Goal: Task Accomplishment & Management: Complete application form

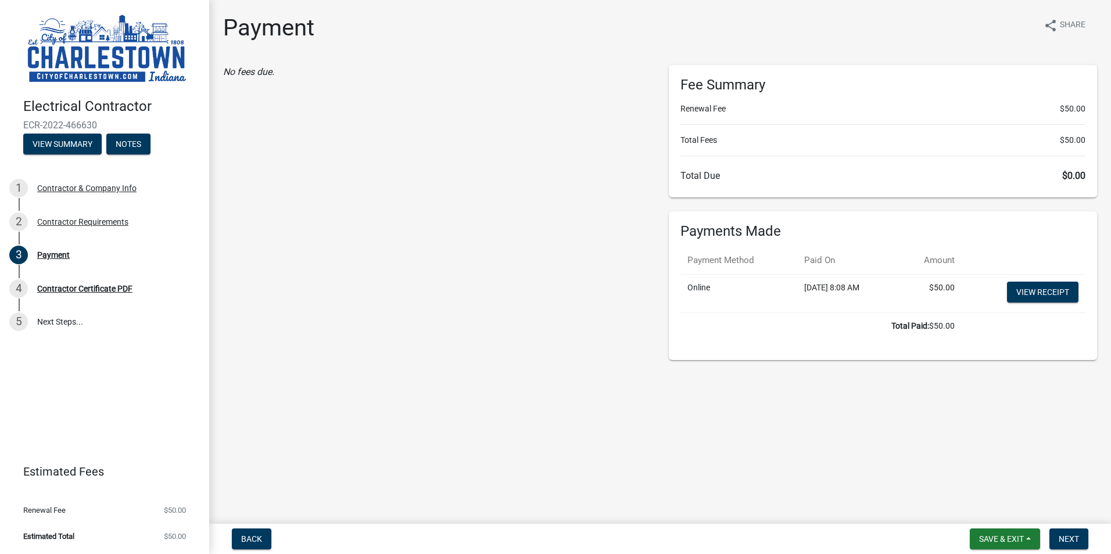
click at [143, 50] on img at bounding box center [106, 49] width 167 height 74
click at [1018, 538] on span "Save & Exit" at bounding box center [1001, 538] width 45 height 9
click at [988, 511] on button "Save & Exit" at bounding box center [993, 509] width 93 height 28
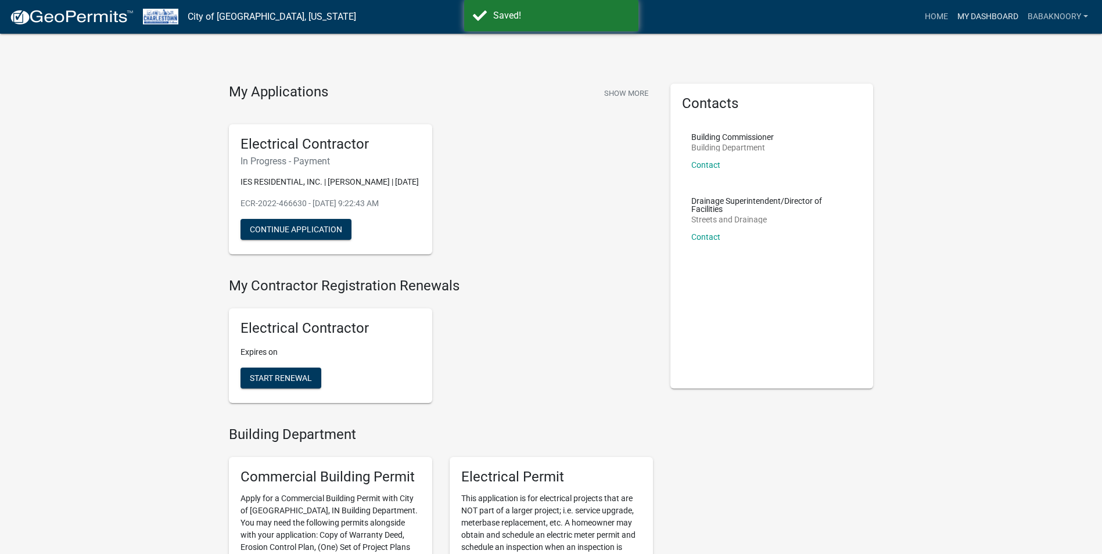
click at [959, 15] on link "My Dashboard" at bounding box center [988, 17] width 70 height 22
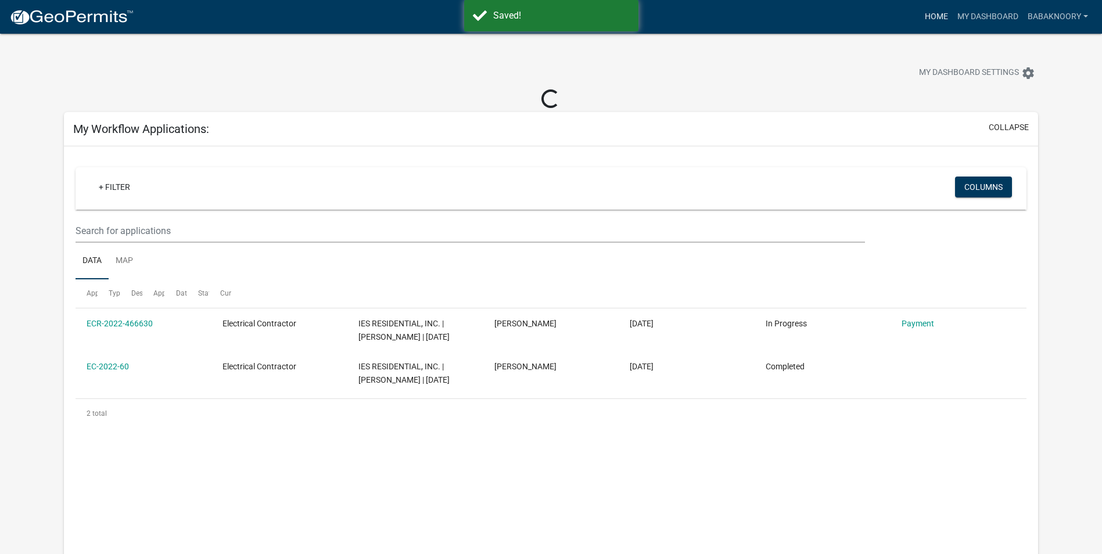
click at [925, 15] on link "Home" at bounding box center [936, 17] width 33 height 22
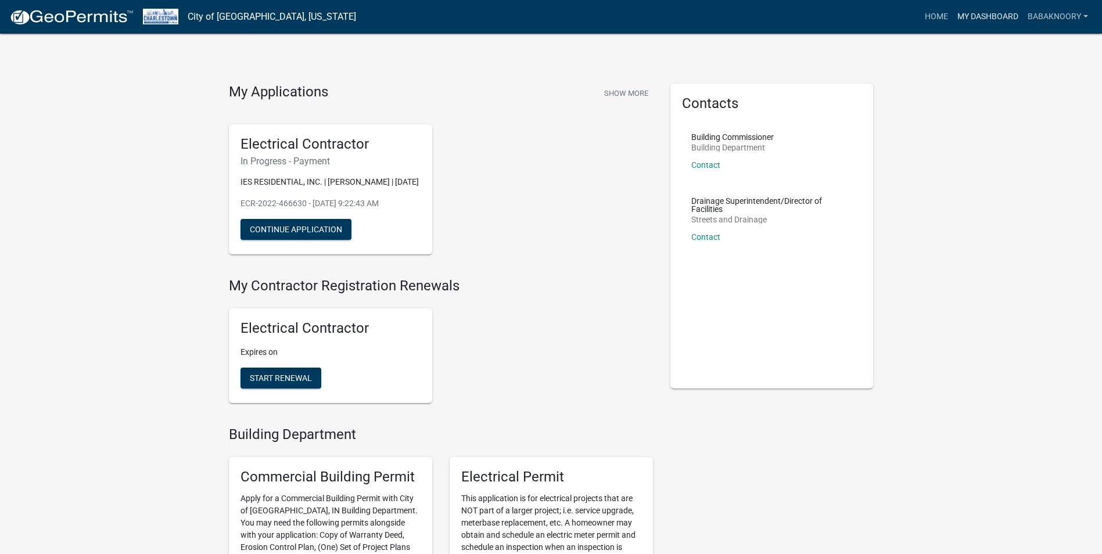
click at [994, 15] on link "My Dashboard" at bounding box center [988, 17] width 70 height 22
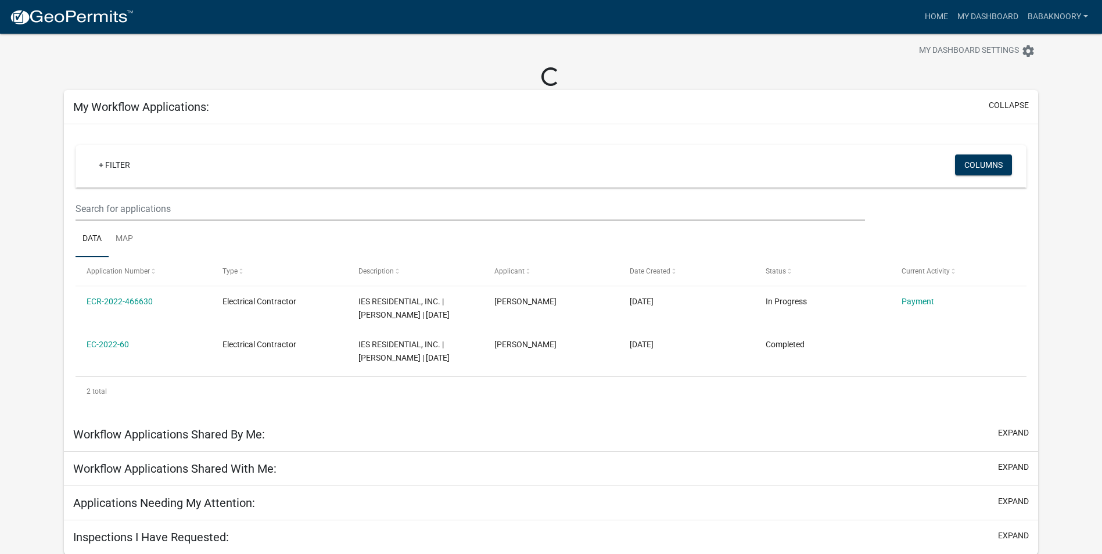
scroll to position [34, 0]
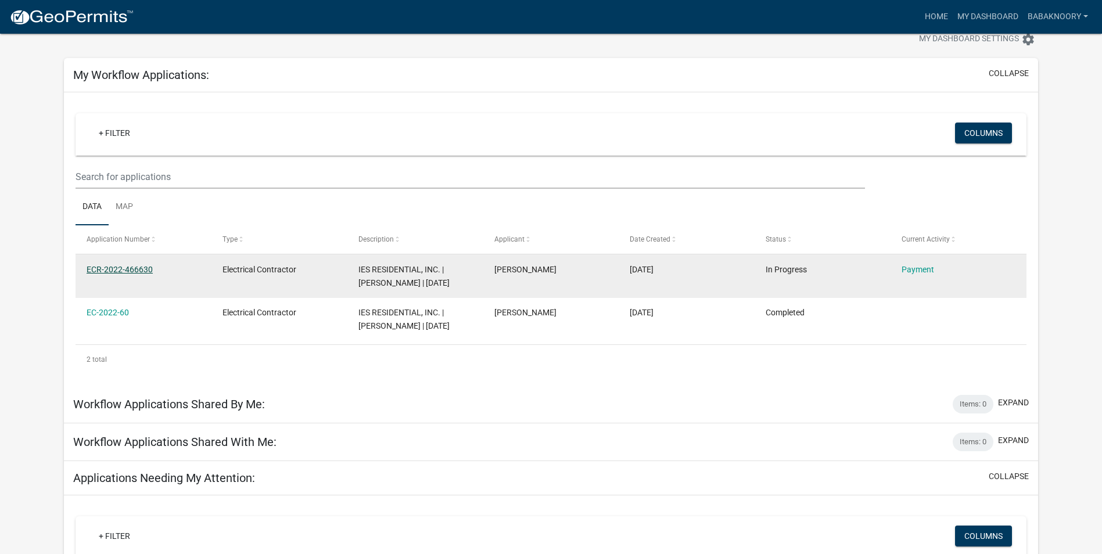
click at [125, 286] on datatable-body-cell "ECR-2022-466630" at bounding box center [144, 275] width 136 height 43
click at [135, 263] on div "ECR-2022-466630" at bounding box center [143, 269] width 113 height 13
click at [132, 269] on link "ECR-2022-466630" at bounding box center [120, 269] width 66 height 9
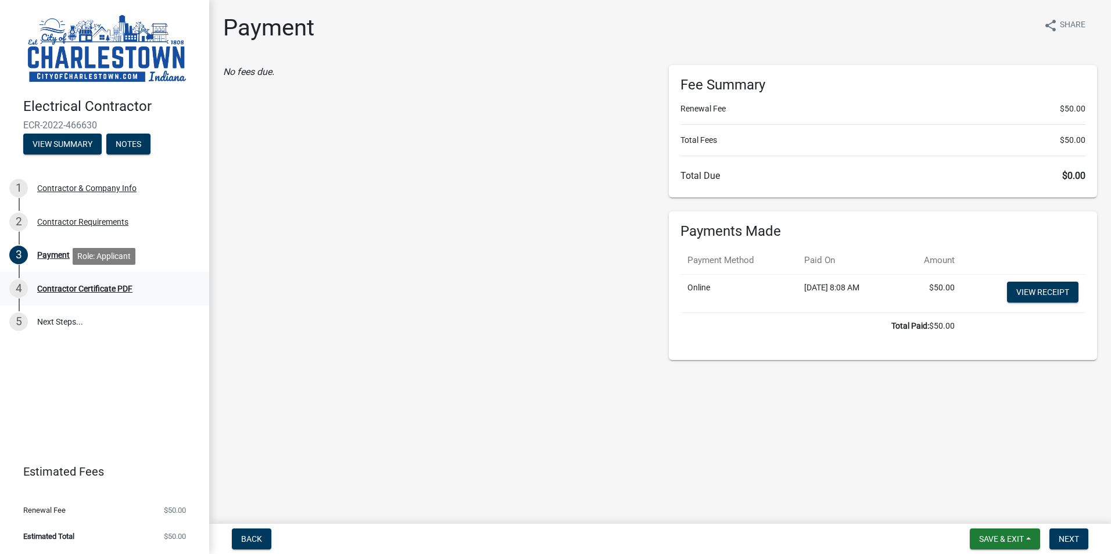
click at [62, 286] on div "Contractor Certificate PDF" at bounding box center [84, 289] width 95 height 8
click at [56, 152] on button "View Summary" at bounding box center [62, 144] width 78 height 21
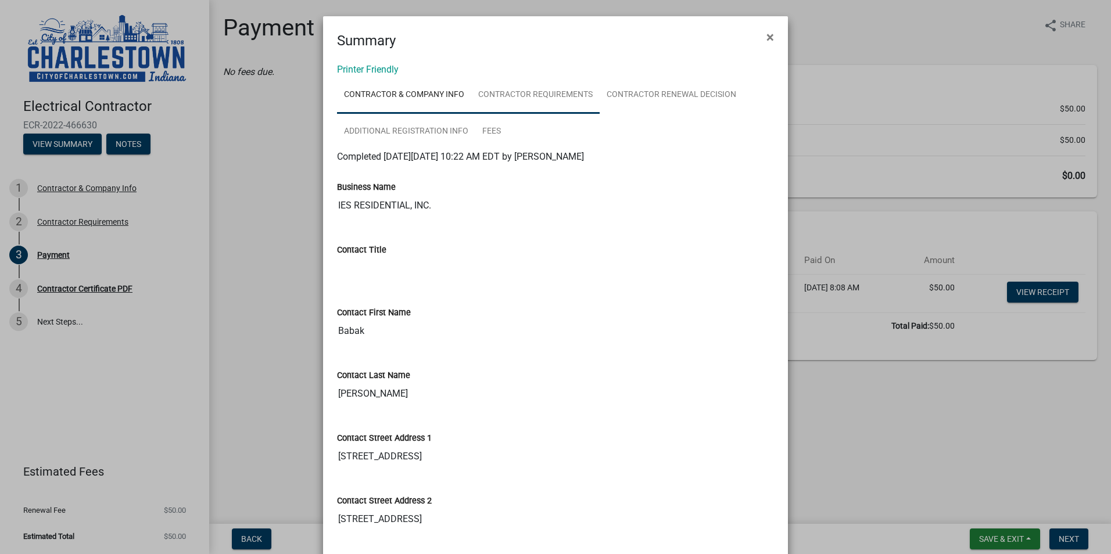
drag, startPoint x: 537, startPoint y: 91, endPoint x: 551, endPoint y: 91, distance: 13.9
click at [537, 91] on link "Contractor Requirements" at bounding box center [535, 95] width 128 height 37
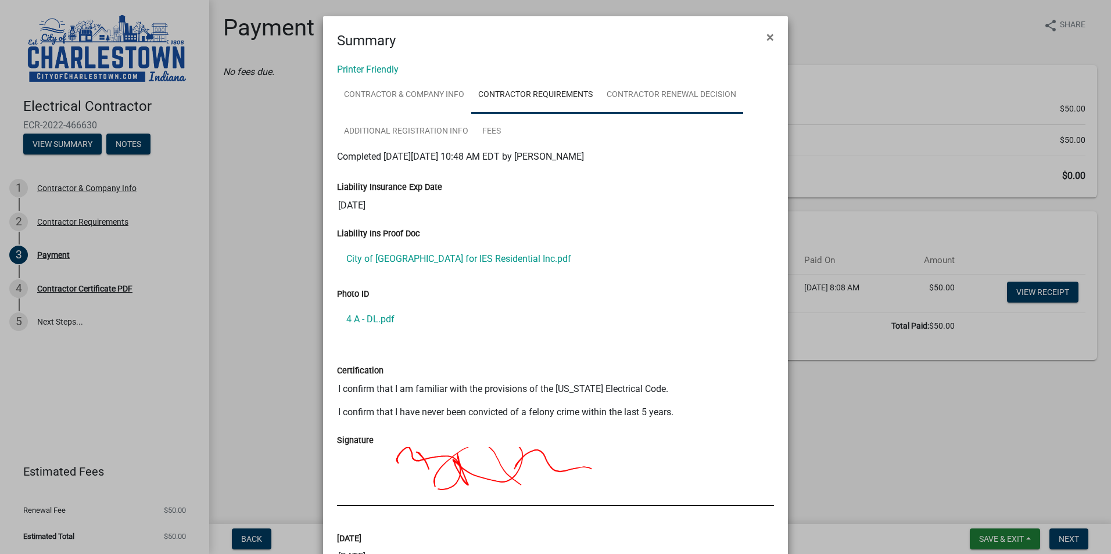
click at [698, 91] on link "Contractor Renewal Decision" at bounding box center [670, 95] width 143 height 37
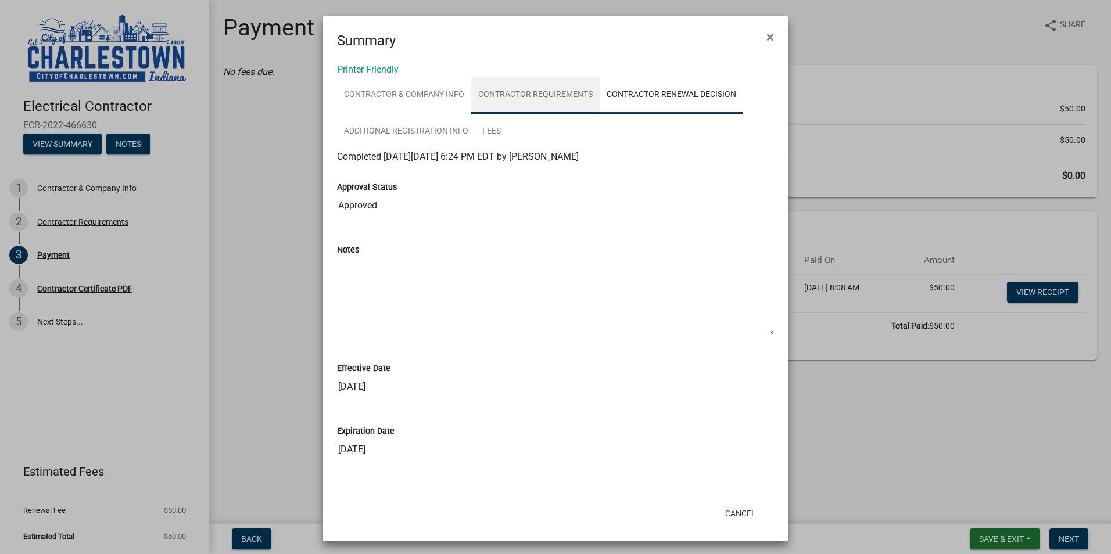
click at [525, 90] on link "Contractor Requirements" at bounding box center [535, 95] width 128 height 37
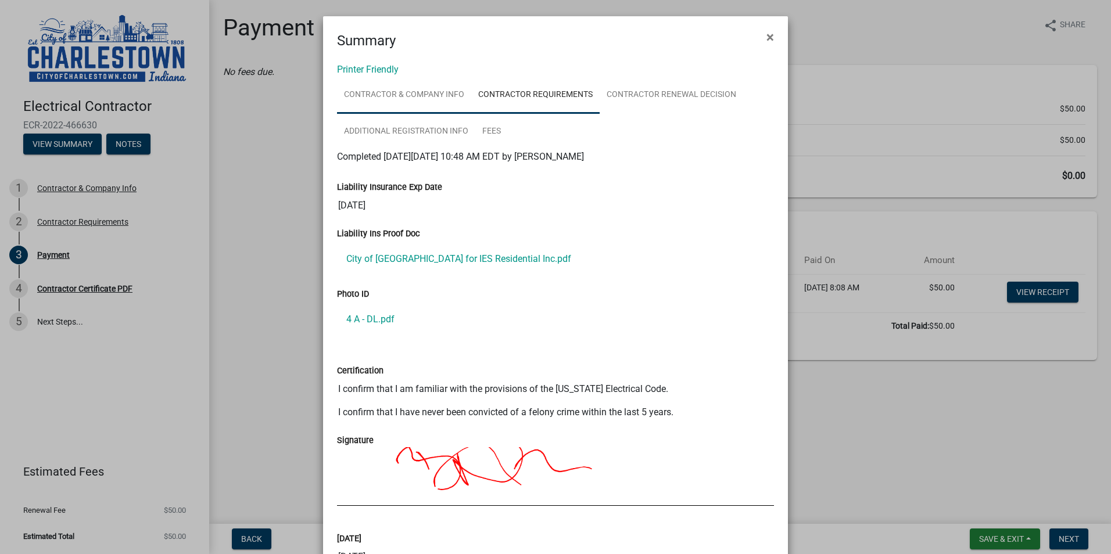
click at [418, 93] on link "Contractor & Company Info" at bounding box center [404, 95] width 134 height 37
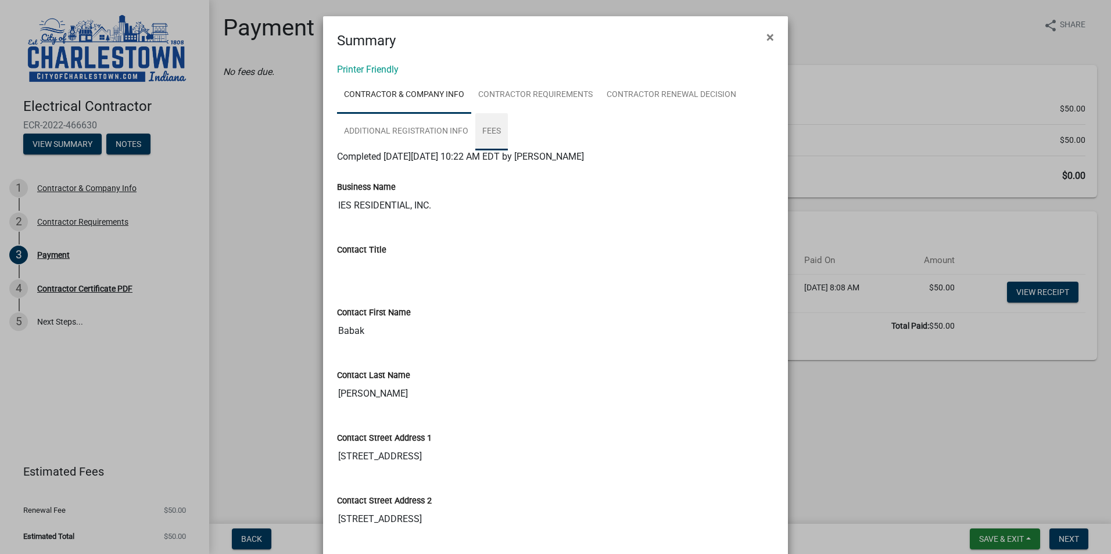
click at [486, 133] on link "Fees" at bounding box center [491, 131] width 33 height 37
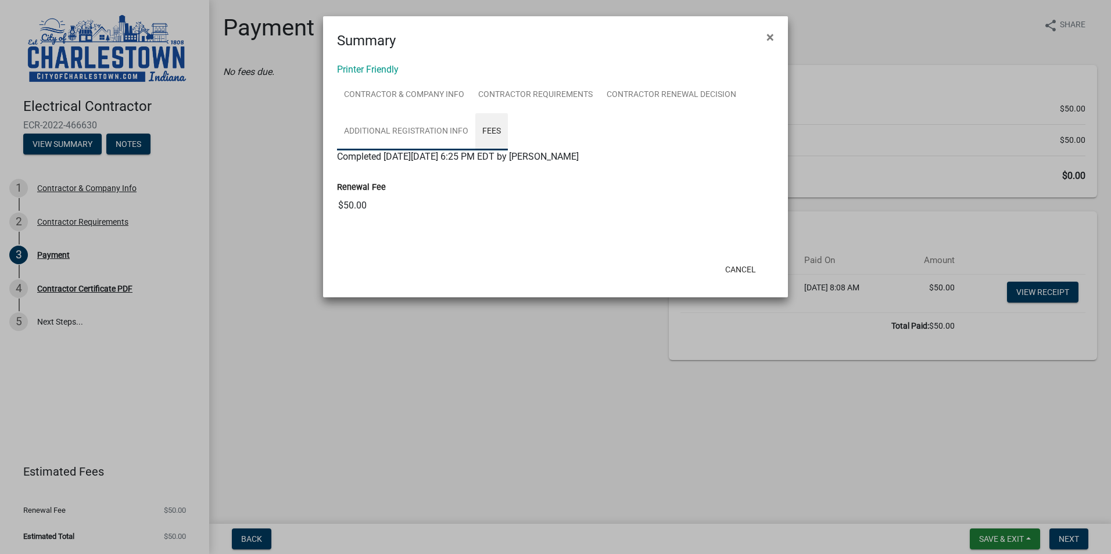
click at [415, 130] on link "Additional Registration Info" at bounding box center [406, 131] width 138 height 37
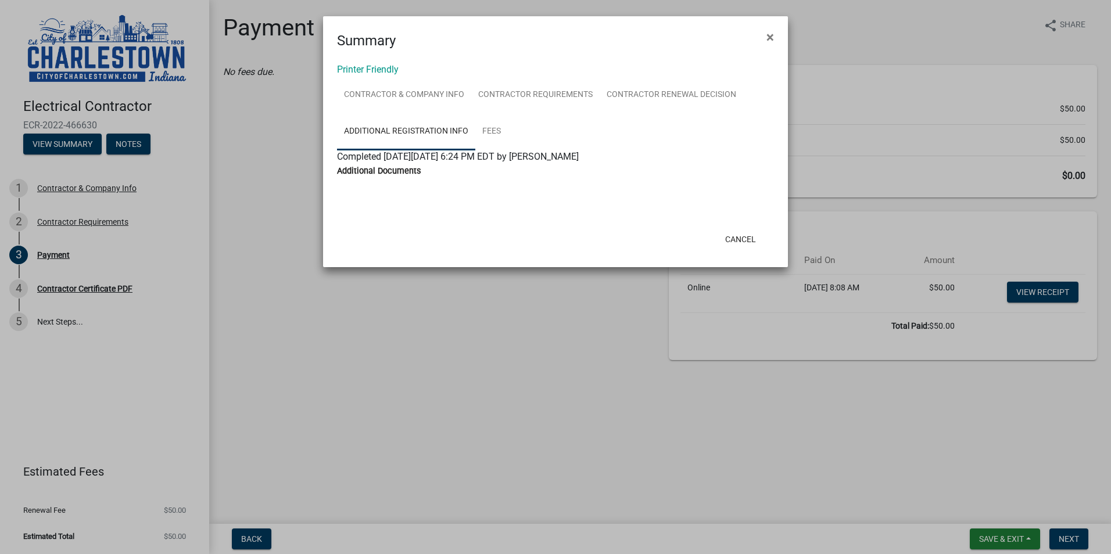
click at [382, 177] on div "Additional Documents" at bounding box center [555, 171] width 437 height 14
click at [378, 169] on label "Additional Documents" at bounding box center [379, 171] width 84 height 8
click at [365, 158] on span "Completed [DATE][DATE] 6:24 PM EDT by [PERSON_NAME]" at bounding box center [458, 156] width 242 height 11
click at [439, 131] on link "Additional Registration Info" at bounding box center [406, 131] width 138 height 37
click at [746, 238] on button "Cancel" at bounding box center [740, 239] width 49 height 21
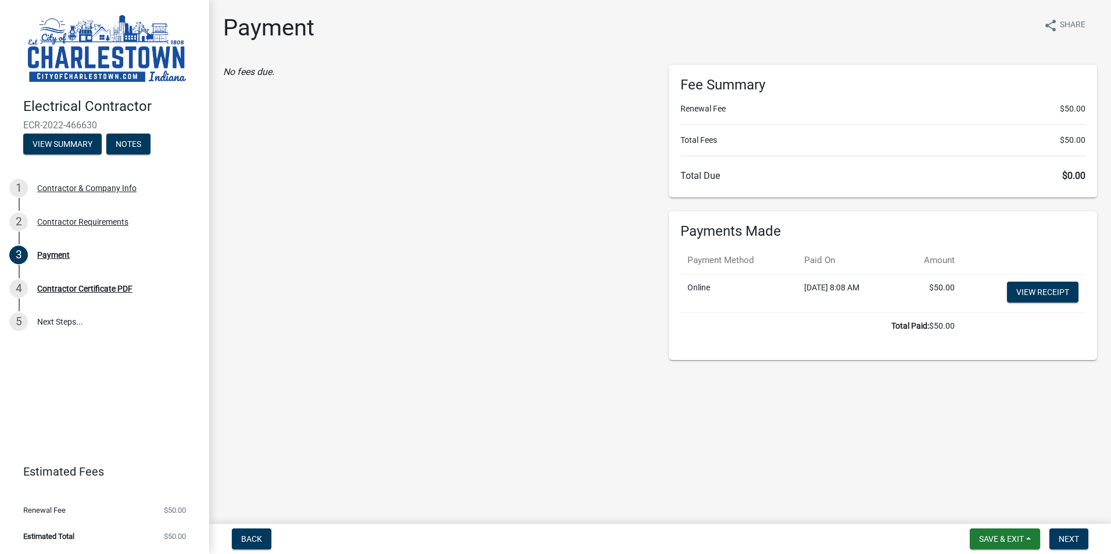
click at [68, 38] on img at bounding box center [106, 49] width 167 height 74
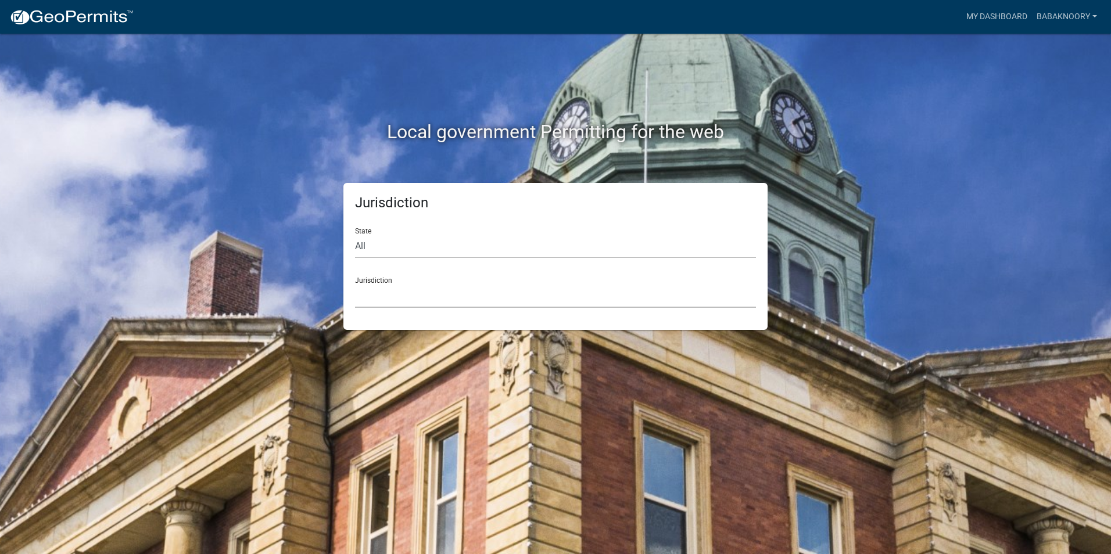
click at [552, 289] on select "Custer County, Colorado Cook County, Georgia Crawford County, Georgia Gilmer Co…" at bounding box center [555, 296] width 401 height 24
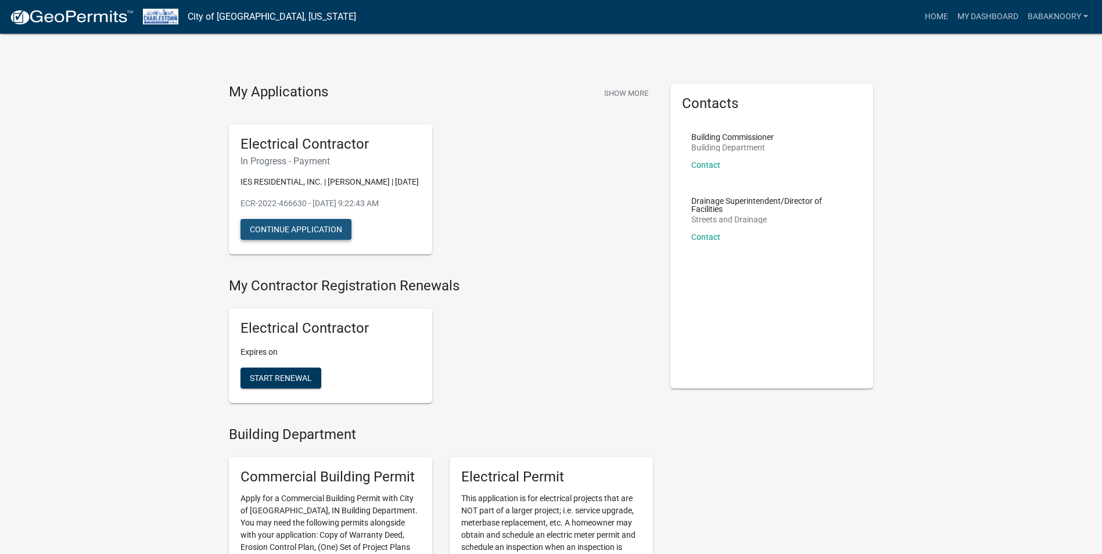
click at [283, 240] on button "Continue Application" at bounding box center [295, 229] width 111 height 21
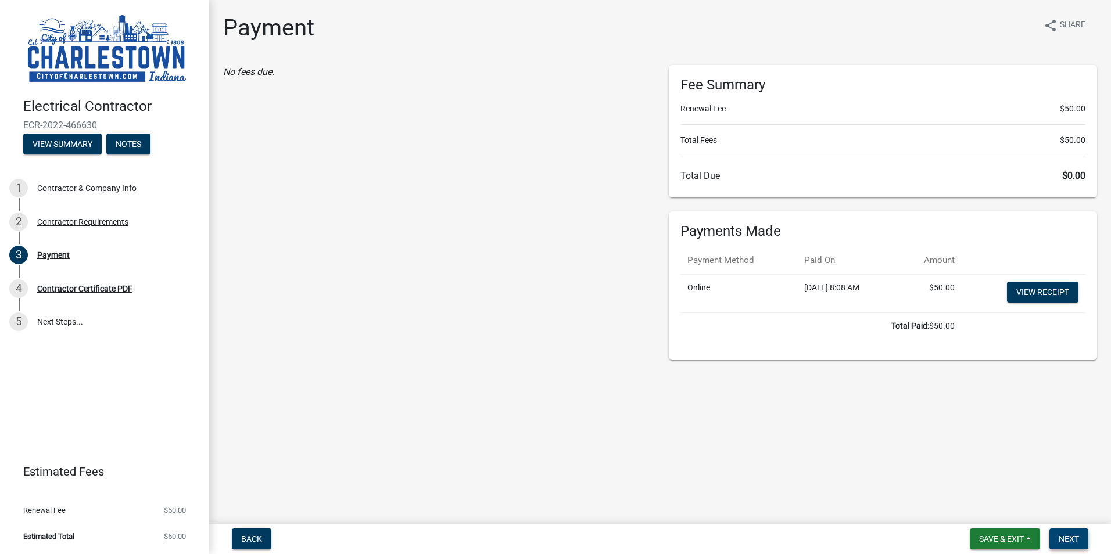
click at [1063, 534] on span "Next" at bounding box center [1068, 538] width 20 height 9
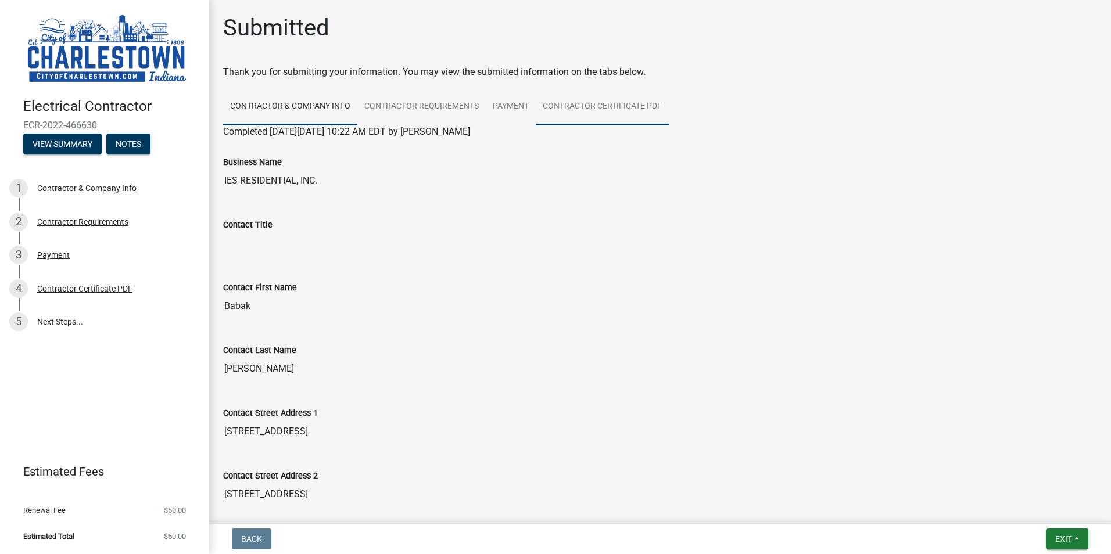
click at [629, 107] on link "Contractor Certificate PDF" at bounding box center [602, 106] width 133 height 37
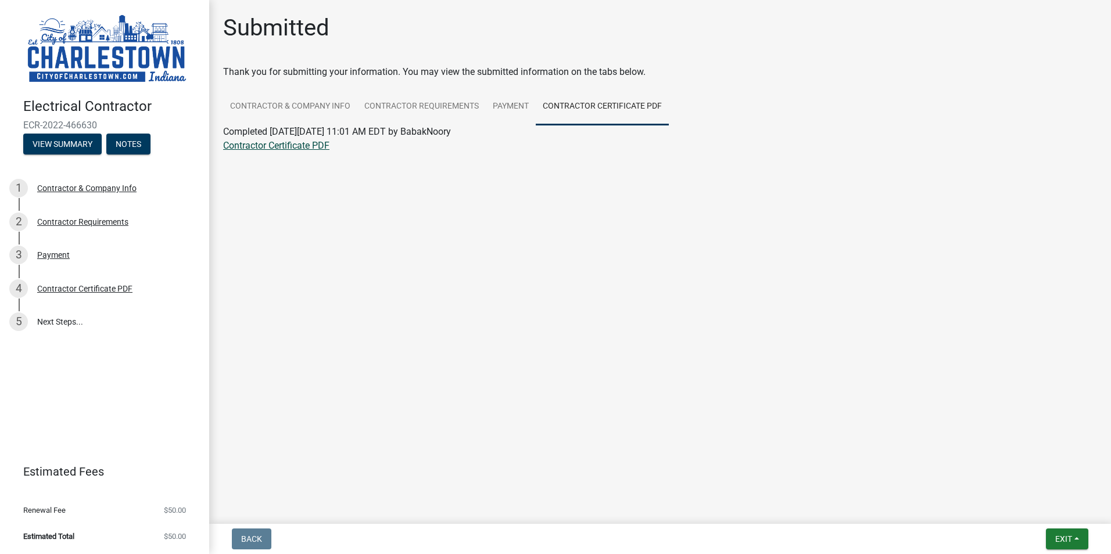
click at [274, 146] on link "Contractor Certificate PDF" at bounding box center [276, 145] width 106 height 11
click at [274, 99] on link "Contractor & Company Info" at bounding box center [290, 106] width 134 height 37
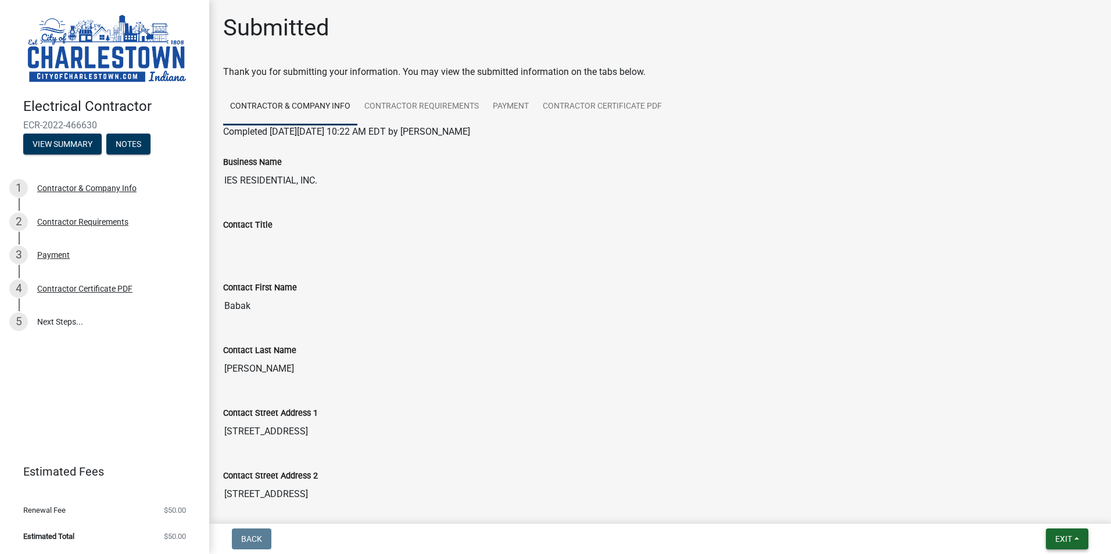
click at [1073, 537] on button "Exit" at bounding box center [1067, 539] width 42 height 21
click at [1035, 511] on button "Save & Exit" at bounding box center [1041, 509] width 93 height 28
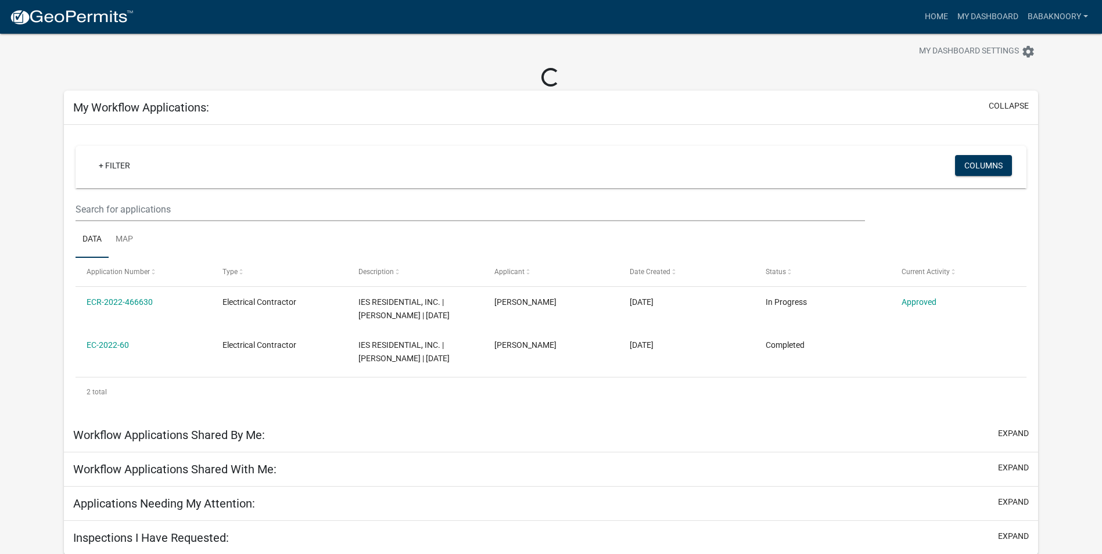
scroll to position [34, 0]
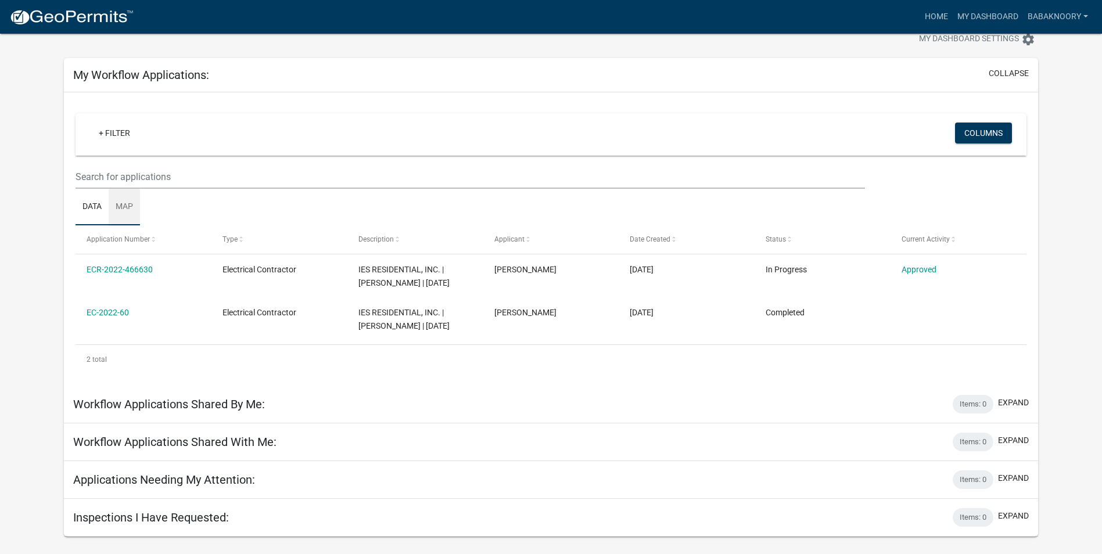
click at [128, 202] on link "Map" at bounding box center [124, 207] width 31 height 37
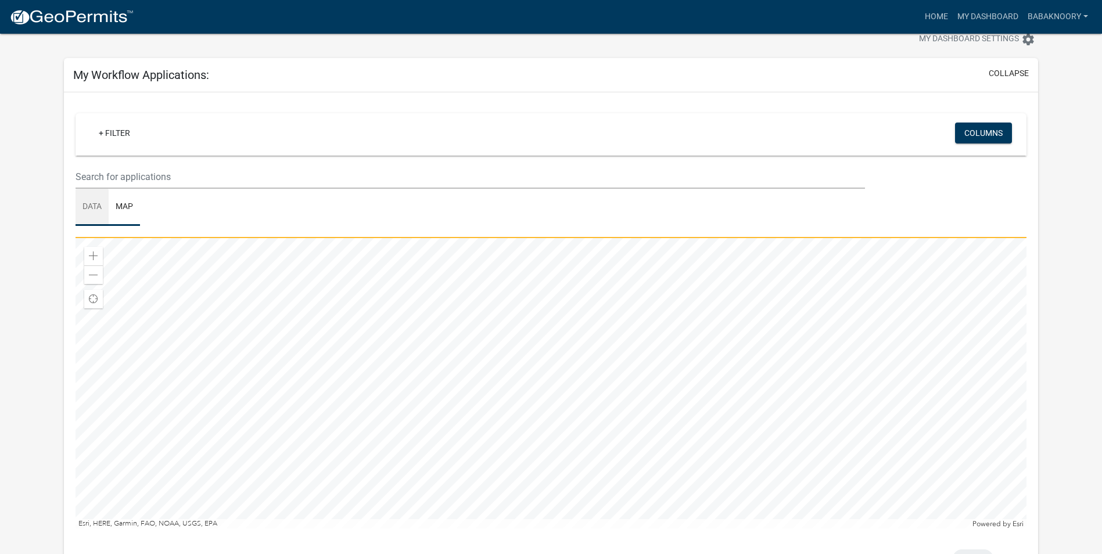
click at [95, 206] on link "Data" at bounding box center [92, 207] width 33 height 37
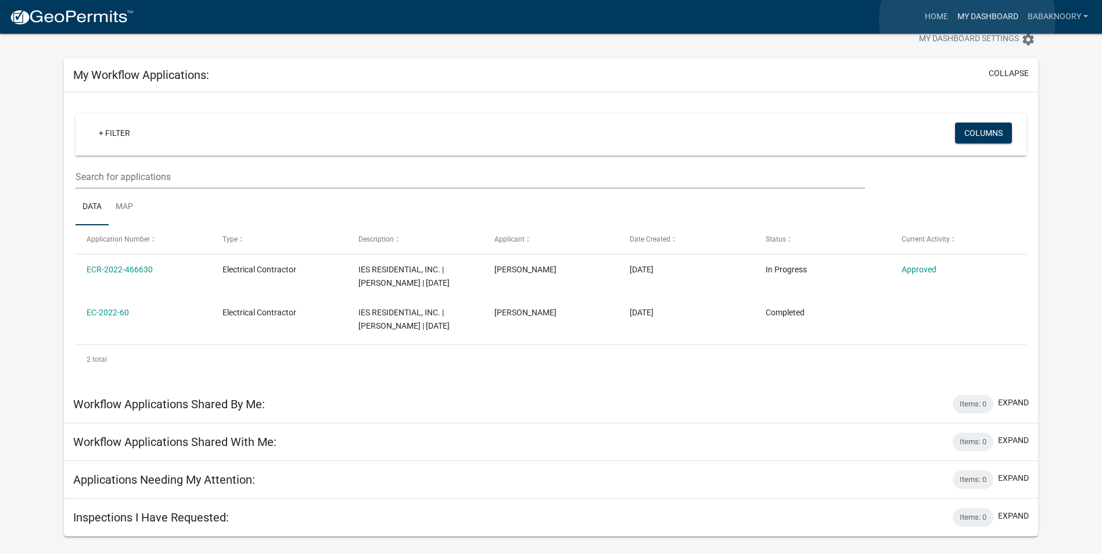
click at [967, 20] on link "My Dashboard" at bounding box center [988, 17] width 70 height 22
click at [935, 20] on link "Home" at bounding box center [936, 17] width 33 height 22
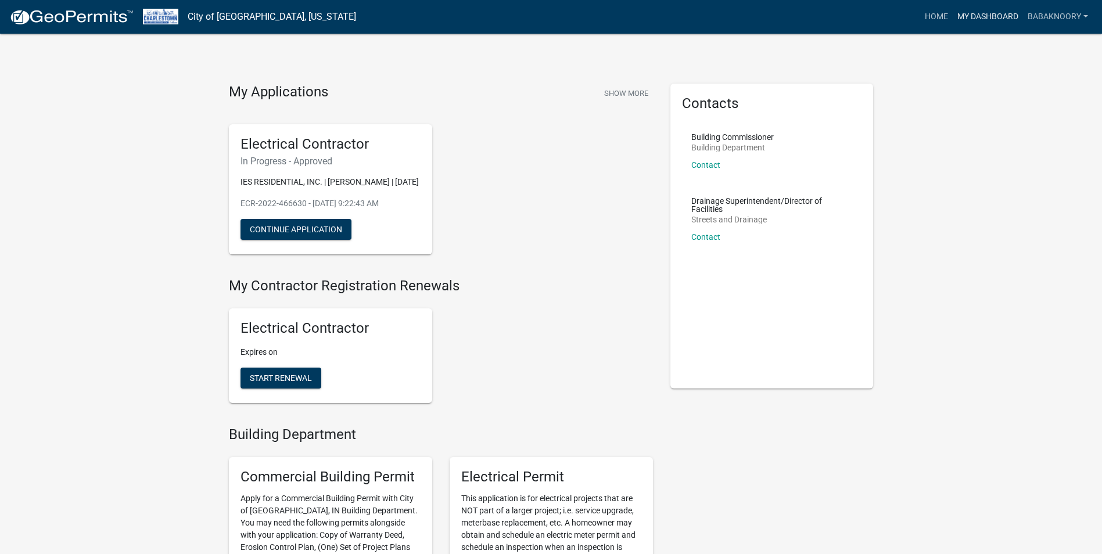
click at [993, 16] on link "My Dashboard" at bounding box center [988, 17] width 70 height 22
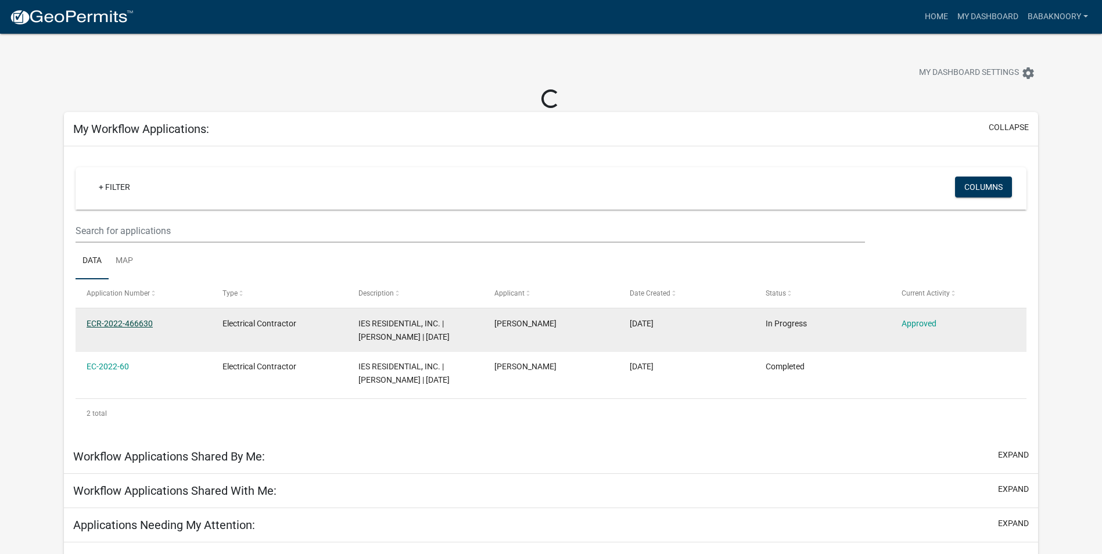
click at [114, 322] on link "ECR-2022-466630" at bounding box center [120, 323] width 66 height 9
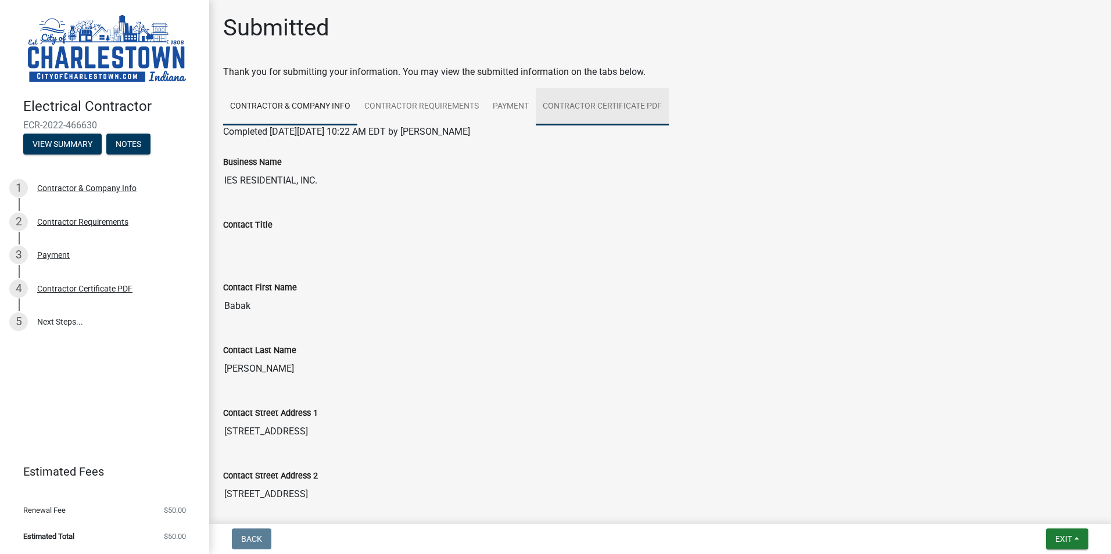
click at [551, 102] on link "Contractor Certificate PDF" at bounding box center [602, 106] width 133 height 37
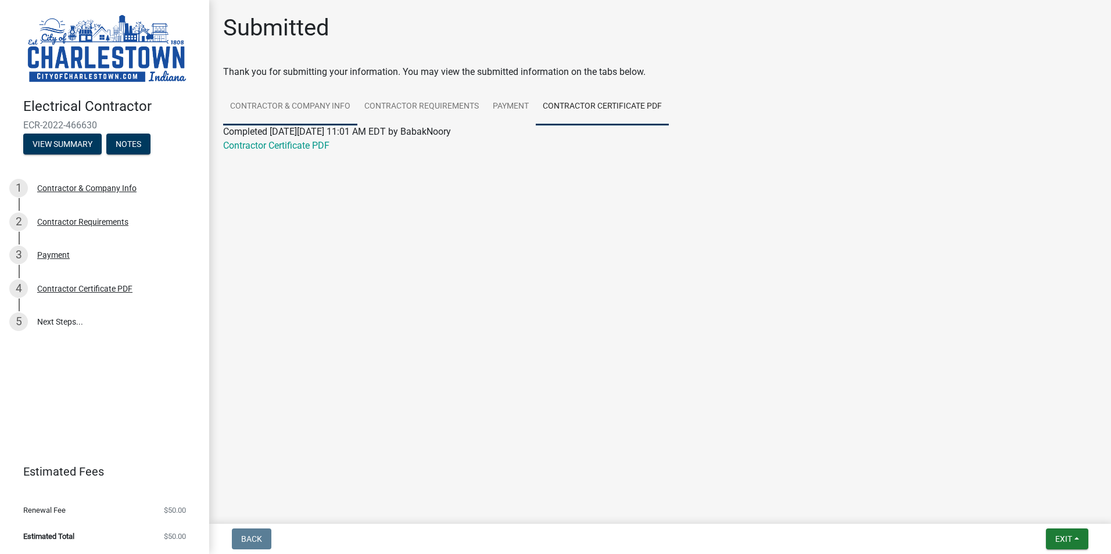
click at [288, 96] on link "Contractor & Company Info" at bounding box center [290, 106] width 134 height 37
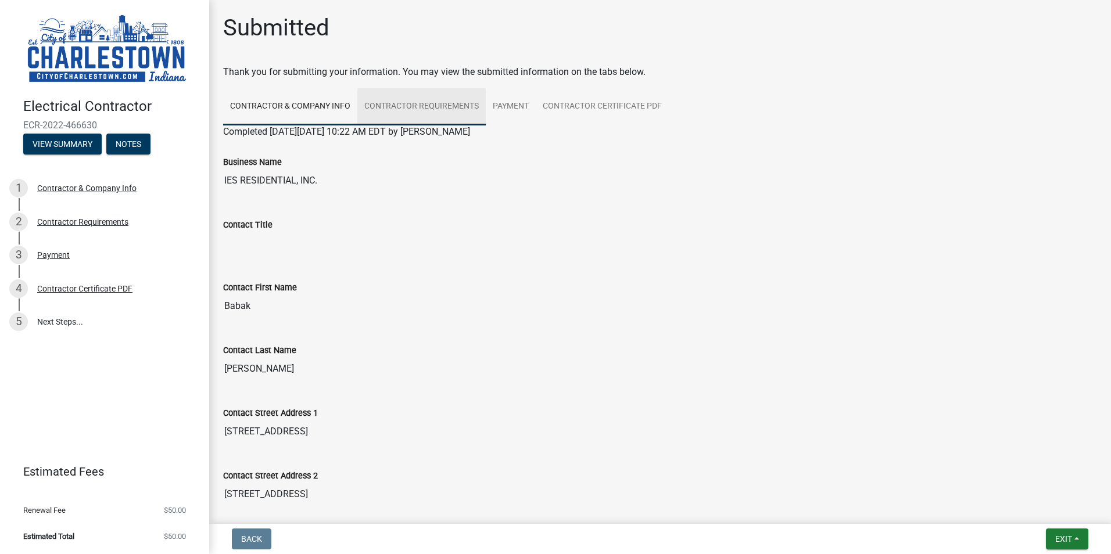
click at [421, 99] on link "Contractor Requirements" at bounding box center [421, 106] width 128 height 37
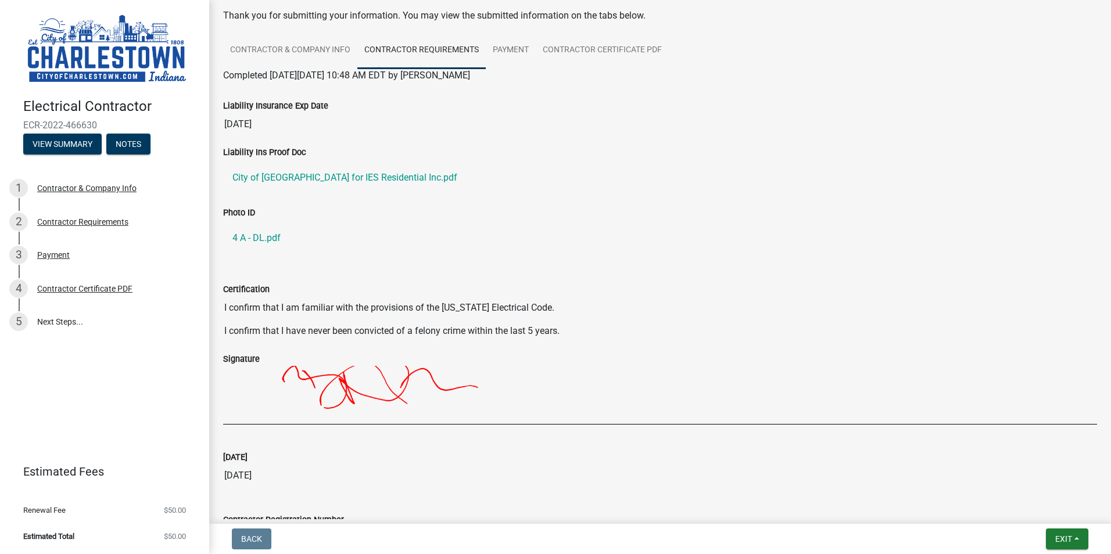
scroll to position [156, 0]
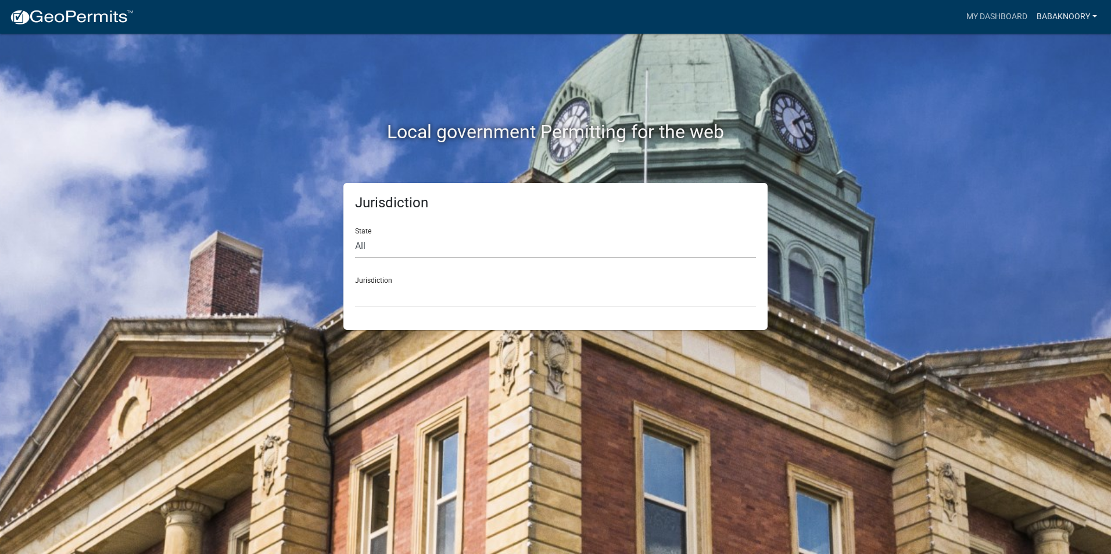
click at [1086, 16] on link "BabakNoory" at bounding box center [1067, 17] width 70 height 22
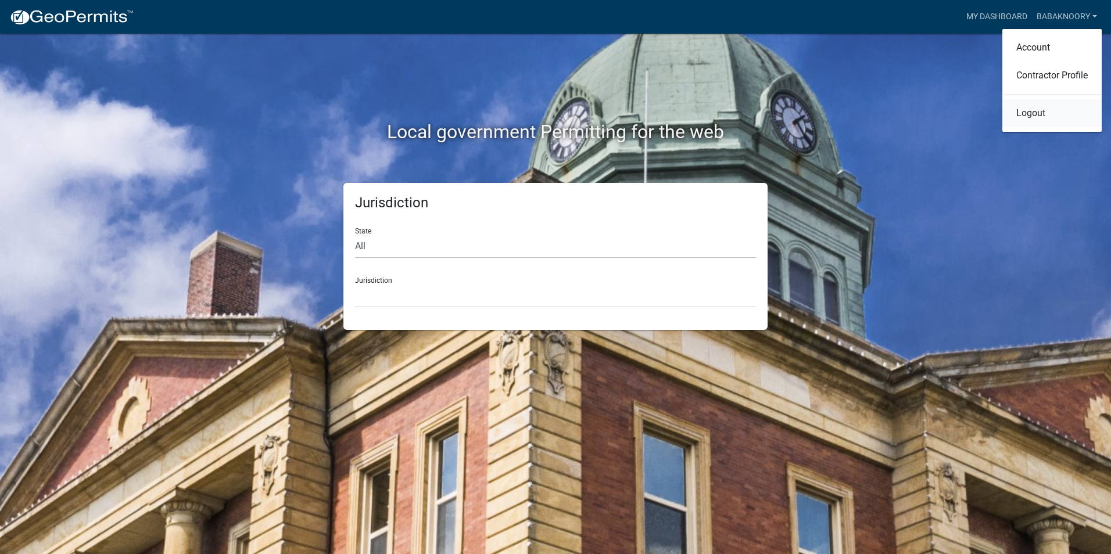
click at [1045, 118] on link "Logout" at bounding box center [1051, 113] width 99 height 28
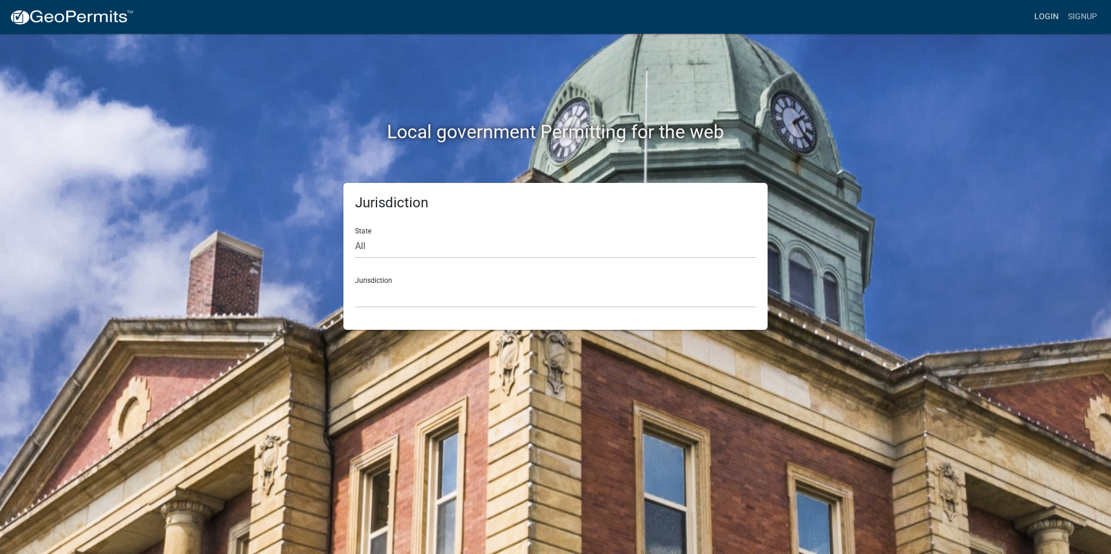
click at [1043, 18] on link "Login" at bounding box center [1046, 17] width 34 height 22
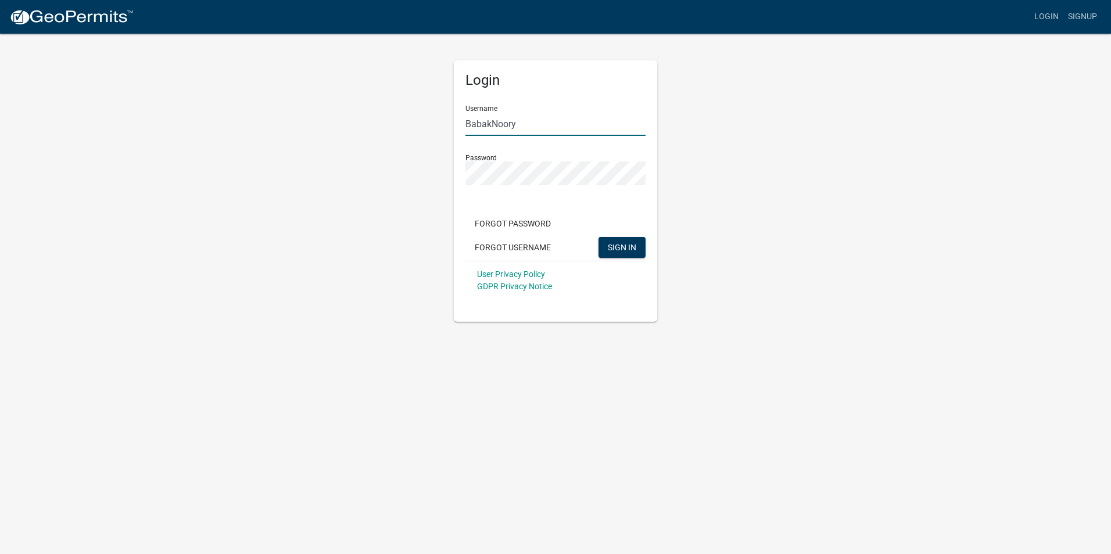
click at [543, 120] on input "BabakNoory" at bounding box center [555, 124] width 180 height 24
type input "IESResi"
click at [619, 257] on button "SIGN IN" at bounding box center [621, 247] width 47 height 21
